Goal: Task Accomplishment & Management: Manage account settings

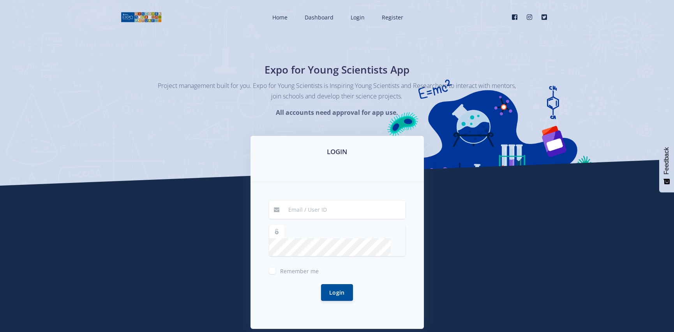
click at [326, 213] on input at bounding box center [345, 210] width 122 height 18
type input "50563149@mynwu.ac.za"
click at [321, 284] on button "Login" at bounding box center [337, 292] width 32 height 17
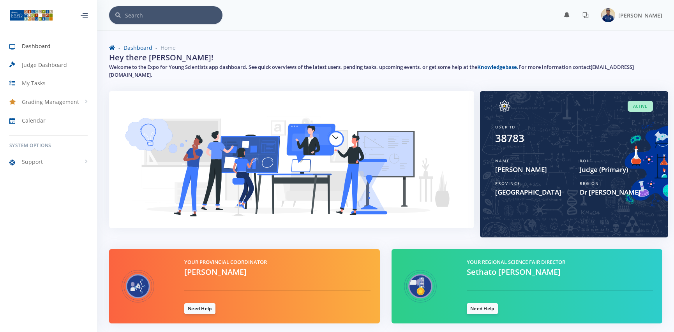
scroll to position [6, 6]
click at [614, 178] on div "Region Dr [PERSON_NAME]" at bounding box center [616, 189] width 85 height 23
click at [585, 19] on link at bounding box center [585, 15] width 19 height 12
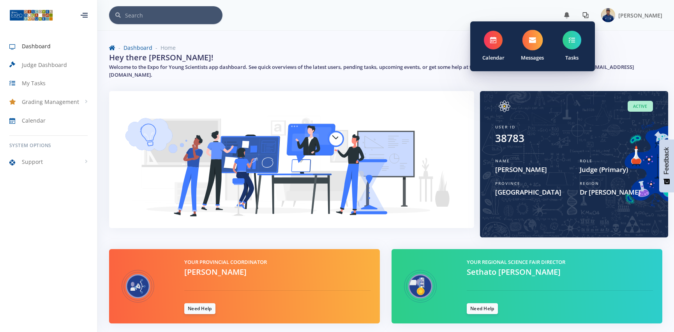
click at [541, 40] on span at bounding box center [532, 40] width 21 height 21
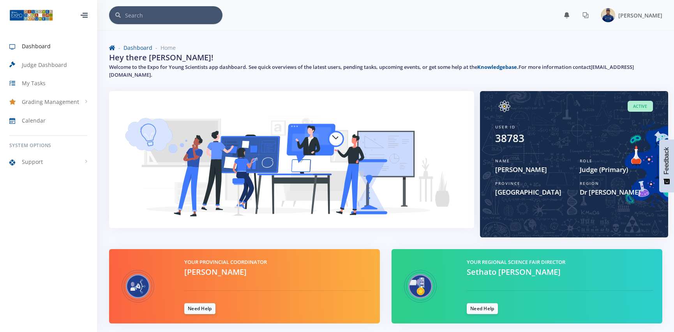
scroll to position [6, 6]
click at [58, 62] on span "Judge Dashboard" at bounding box center [44, 65] width 45 height 8
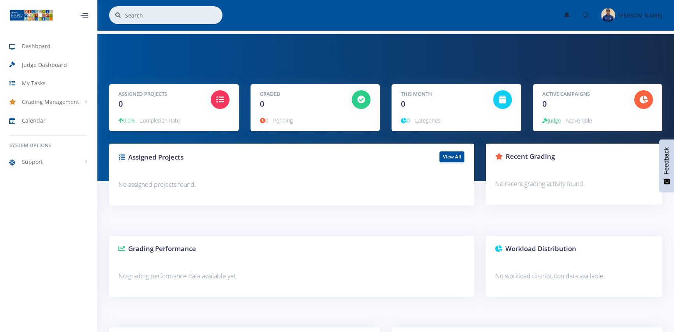
scroll to position [6, 6]
click at [51, 67] on span "Judge Dashboard" at bounding box center [44, 65] width 45 height 8
click at [50, 81] on link "My Tasks" at bounding box center [48, 83] width 97 height 18
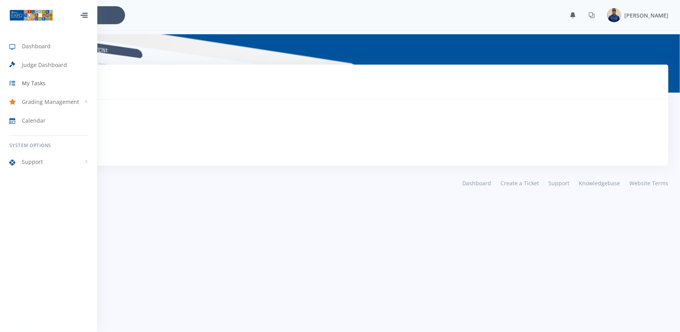
scroll to position [6, 6]
click at [44, 84] on span "My Tasks" at bounding box center [34, 83] width 24 height 8
click at [49, 97] on link "Grading Management" at bounding box center [48, 102] width 97 height 18
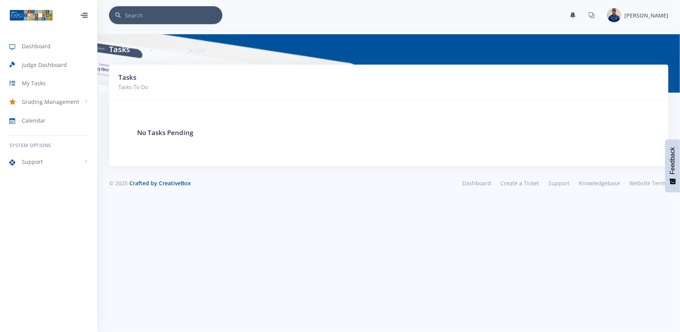
scroll to position [6, 6]
click at [58, 117] on link "Calendar" at bounding box center [48, 120] width 97 height 18
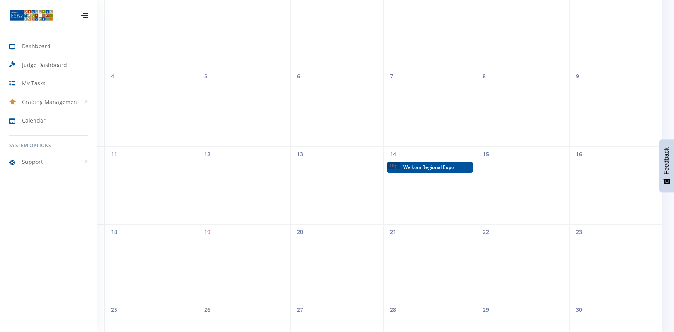
scroll to position [195, 0]
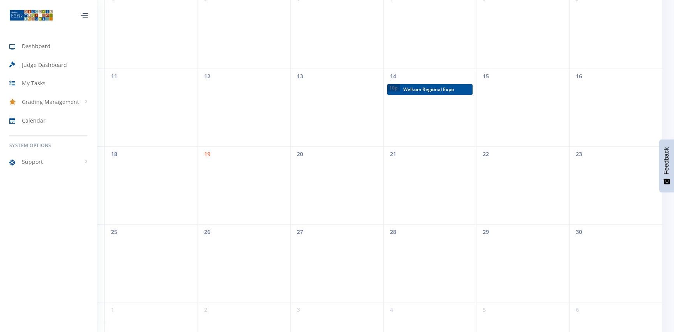
click at [61, 46] on link "Dashboard" at bounding box center [48, 46] width 97 height 18
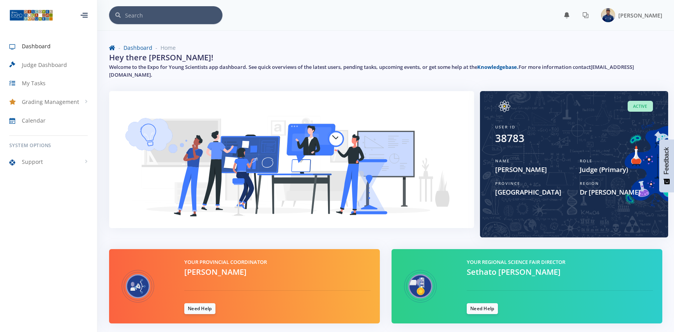
scroll to position [26, 0]
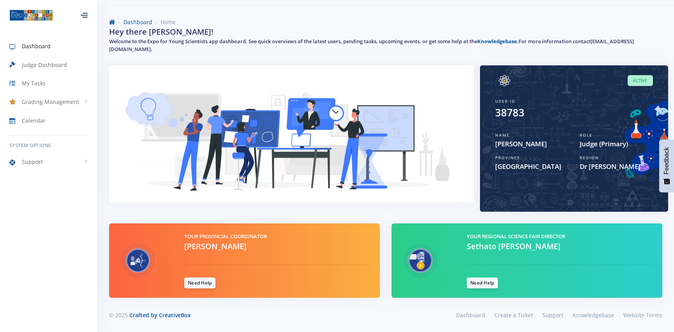
click at [145, 262] on img at bounding box center [137, 261] width 39 height 56
click at [191, 282] on link "Need Help" at bounding box center [199, 282] width 31 height 11
click at [604, 143] on span "Judge (Primary)" at bounding box center [616, 144] width 73 height 10
click at [637, 83] on span "Active" at bounding box center [639, 80] width 25 height 11
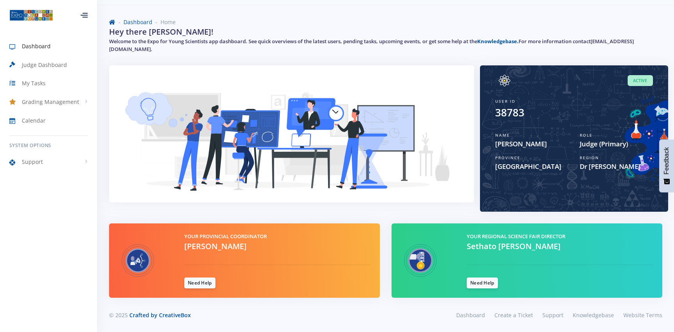
drag, startPoint x: 619, startPoint y: 155, endPoint x: 615, endPoint y: 157, distance: 4.2
click at [618, 157] on div "Region Dr Kenneth Kaunda" at bounding box center [616, 163] width 85 height 23
click at [597, 162] on span "Dr [PERSON_NAME]" at bounding box center [616, 167] width 73 height 10
click at [504, 253] on div "Your Regional Science Fair Director [PERSON_NAME] Need Help" at bounding box center [560, 261] width 198 height 56
click at [488, 280] on link "Need Help" at bounding box center [482, 282] width 31 height 11
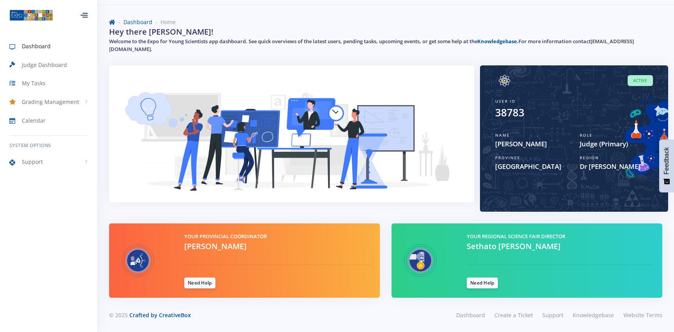
scroll to position [6, 6]
click at [525, 254] on div "Your Regional Science Fair Director Sethato Lydia Maputle Need Help" at bounding box center [560, 261] width 198 height 56
click at [486, 280] on link "Need Help" at bounding box center [482, 282] width 31 height 11
click at [47, 62] on span "Judge Dashboard" at bounding box center [44, 65] width 45 height 8
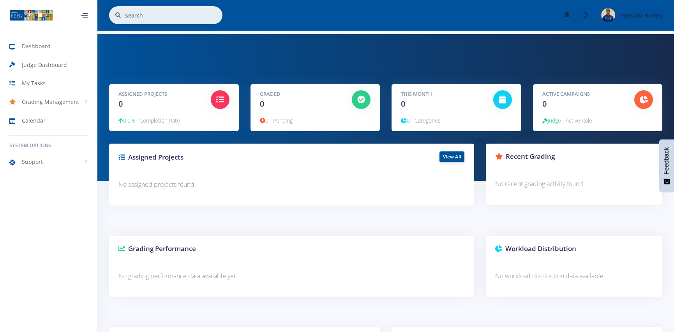
scroll to position [6, 6]
click at [44, 69] on span "Judge Dashboard" at bounding box center [44, 65] width 45 height 8
click at [61, 67] on span "Judge Dashboard" at bounding box center [44, 65] width 45 height 8
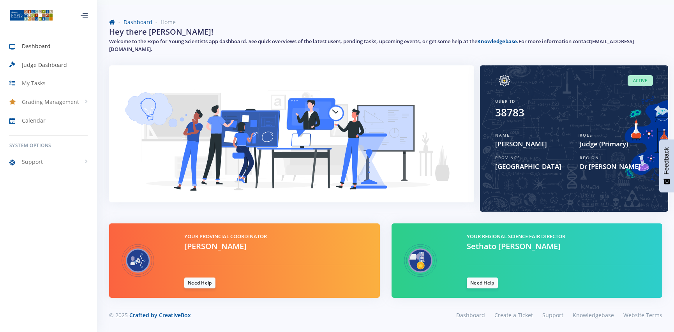
scroll to position [6, 6]
drag, startPoint x: 482, startPoint y: 236, endPoint x: 546, endPoint y: 254, distance: 66.3
click at [546, 254] on div "Your Regional Science Fair Director [PERSON_NAME] Need Help" at bounding box center [560, 261] width 198 height 56
copy div "Regional Science Fair Director [PERSON_NAME]"
click at [480, 282] on link "Need Help" at bounding box center [482, 282] width 31 height 11
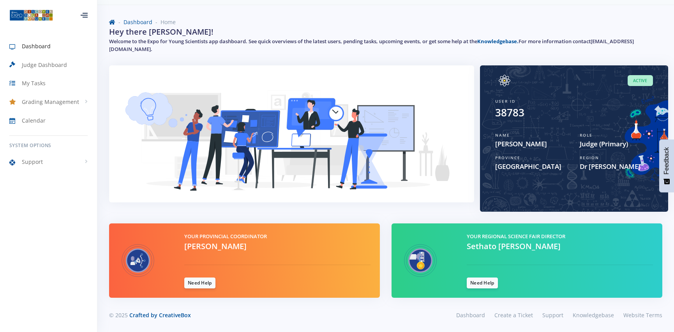
scroll to position [6, 6]
click at [479, 283] on link "Need Help" at bounding box center [482, 282] width 31 height 11
